Goal: Communication & Community: Answer question/provide support

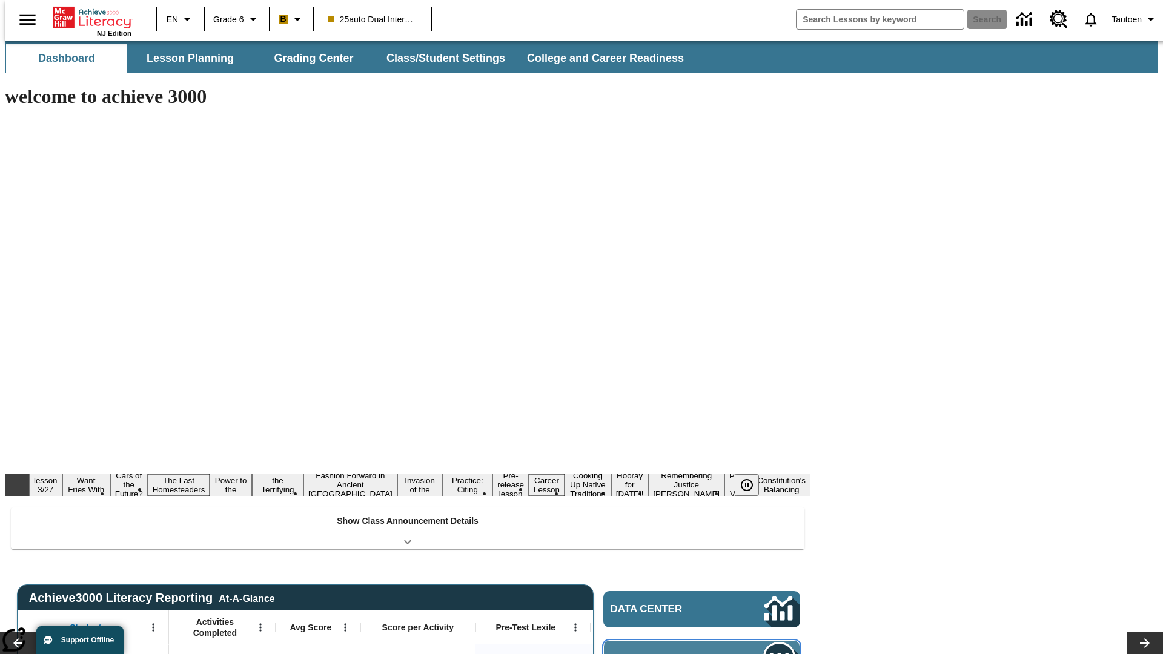
click at [705, 653] on span "Message Center" at bounding box center [669, 659] width 117 height 12
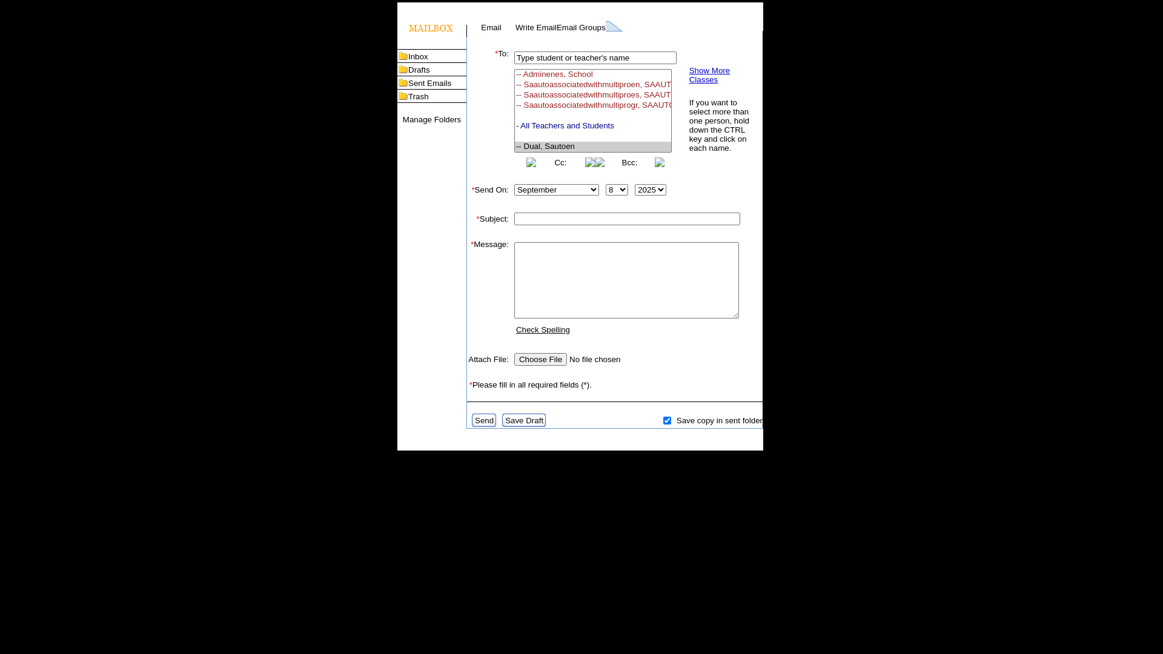
select select "U,21476361,1"
type input "Autotest-mDxaiyFEjH"
type textarea "email body message"
click at [485, 425] on link "Send" at bounding box center [484, 420] width 19 height 9
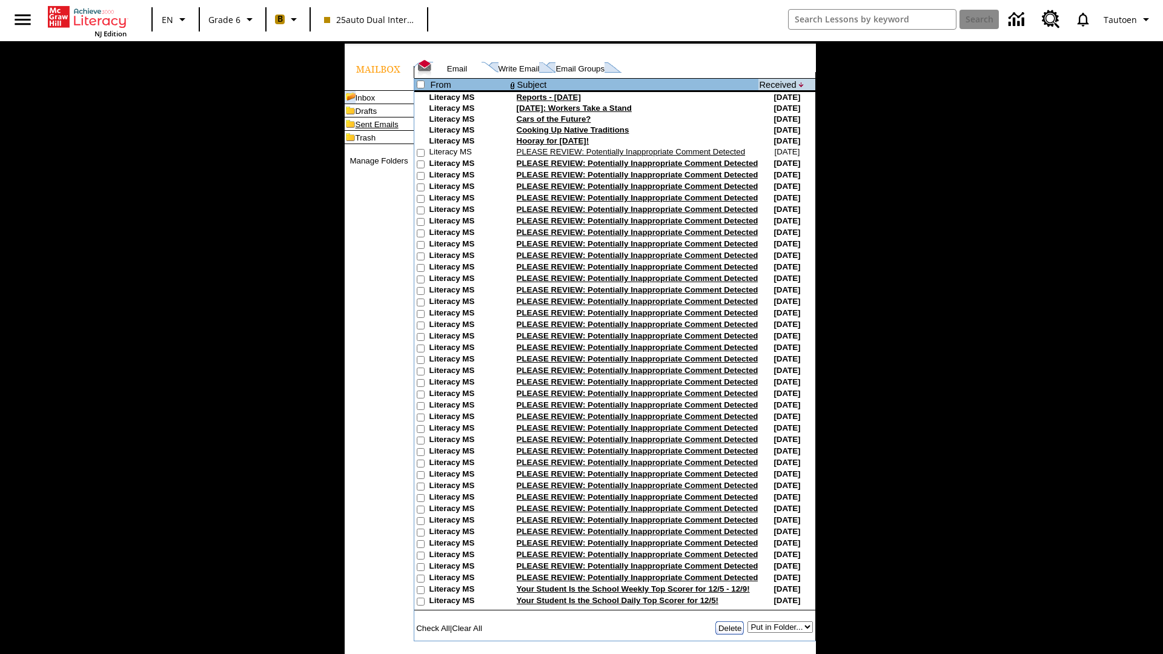
click at [357, 129] on link "Sent Emails" at bounding box center [377, 124] width 43 height 9
